Goal: Transaction & Acquisition: Purchase product/service

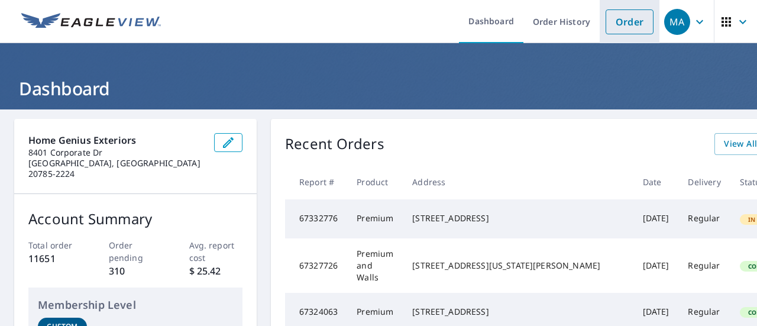
click at [612, 18] on link "Order" at bounding box center [630, 21] width 48 height 25
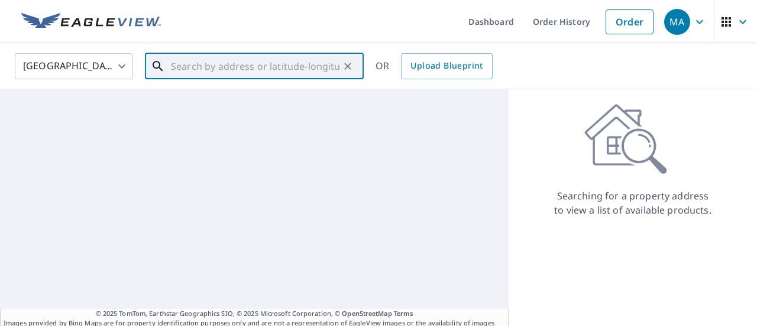
click at [251, 75] on input "text" at bounding box center [255, 66] width 169 height 33
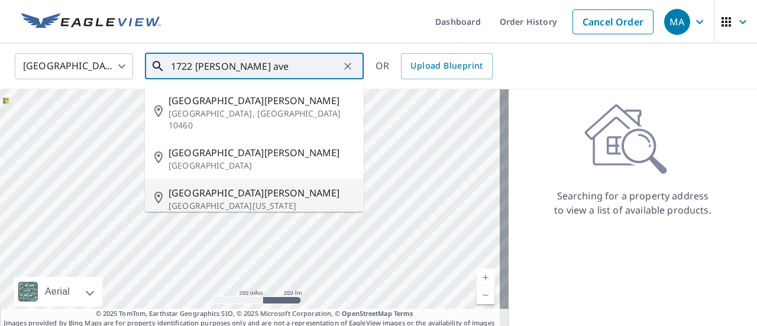
click at [234, 200] on p "[GEOGRAPHIC_DATA][US_STATE]" at bounding box center [262, 206] width 186 height 12
type input "[STREET_ADDRESS][PERSON_NAME][US_STATE]"
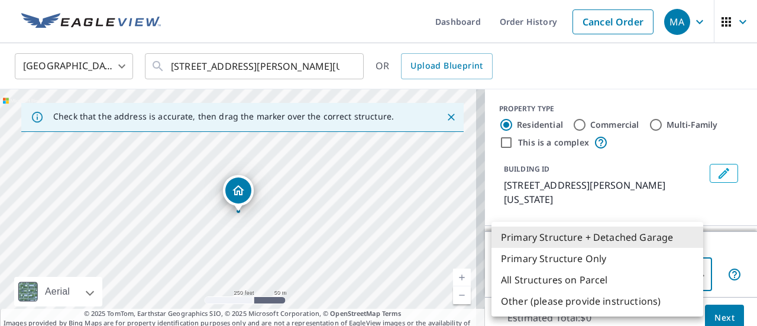
click at [547, 263] on body "MA MA Dashboard Order History Cancel Order MA [GEOGRAPHIC_DATA] [GEOGRAPHIC_DAT…" at bounding box center [378, 163] width 757 height 326
click at [581, 253] on li "Primary Structure Only" at bounding box center [598, 258] width 212 height 21
type input "2"
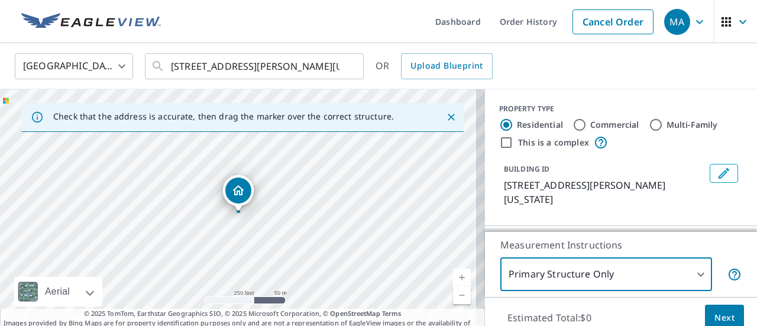
click at [727, 319] on button "Next" at bounding box center [724, 318] width 39 height 27
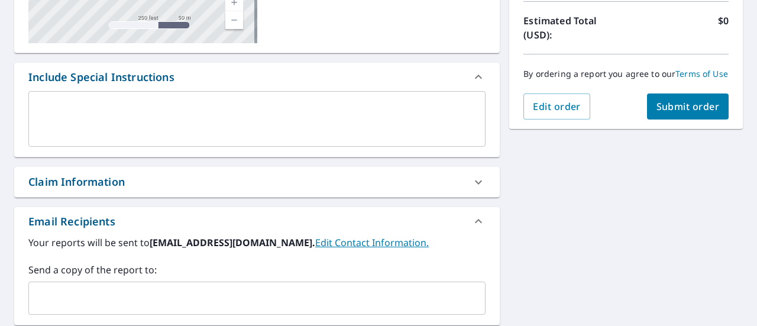
scroll to position [431, 0]
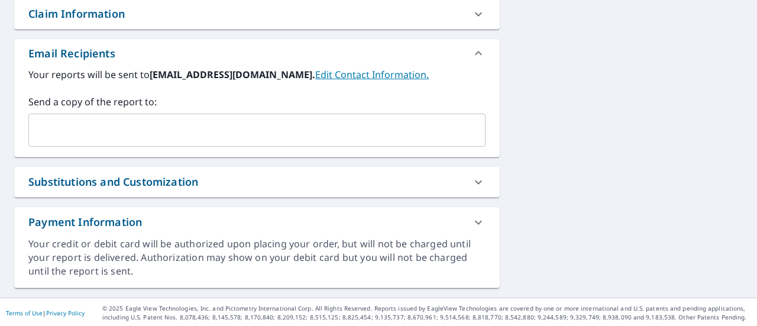
click at [125, 130] on input "text" at bounding box center [248, 130] width 429 height 22
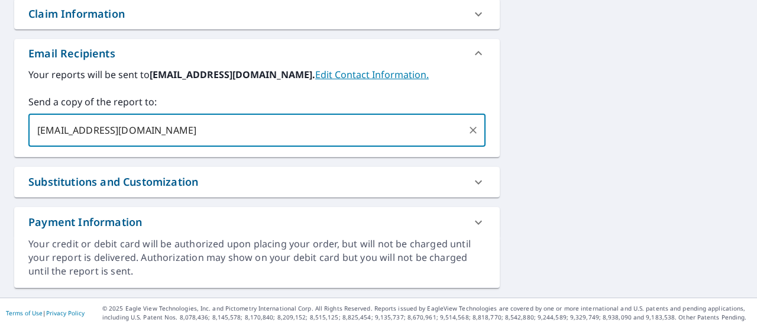
type input "[EMAIL_ADDRESS][DOMAIN_NAME]"
checkbox input "true"
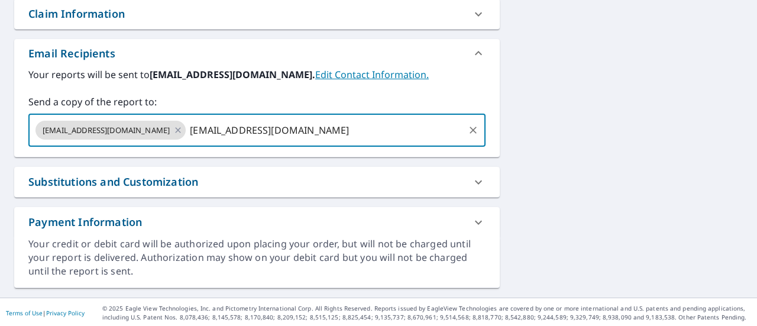
type input "[EMAIL_ADDRESS][DOMAIN_NAME]"
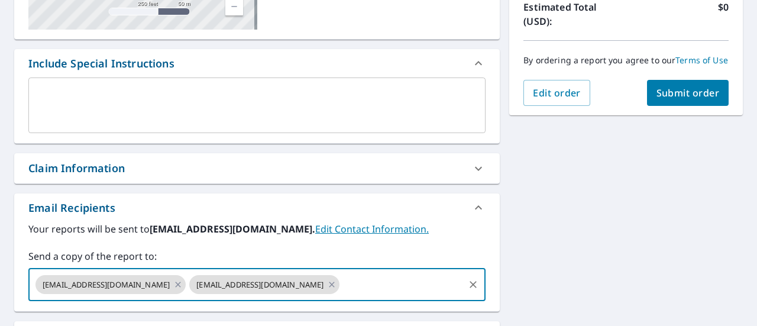
scroll to position [276, 0]
click at [658, 106] on button "Submit order" at bounding box center [688, 93] width 82 height 26
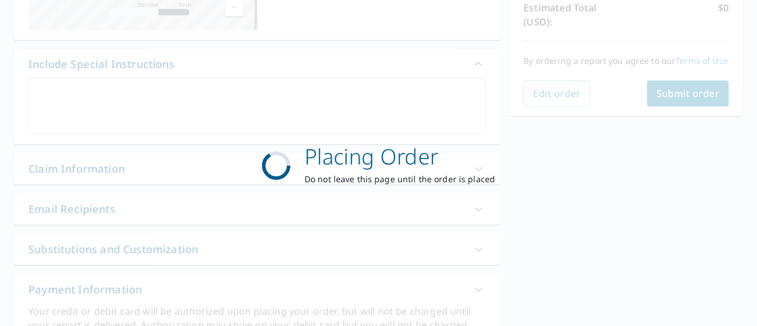
checkbox input "true"
